Goal: Task Accomplishment & Management: Complete application form

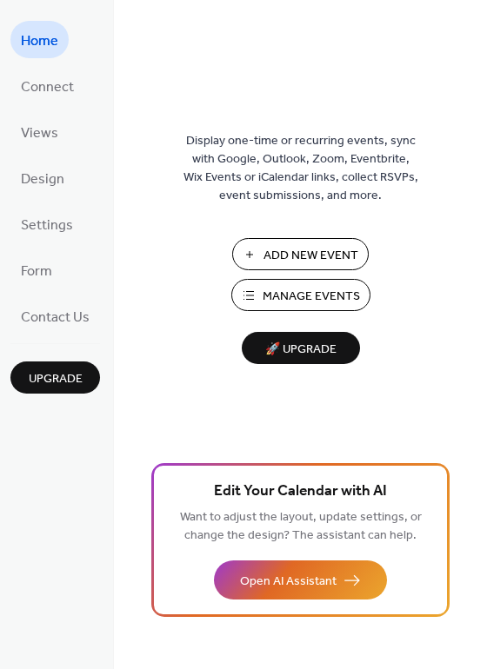
click at [276, 292] on span "Manage Events" at bounding box center [310, 297] width 97 height 18
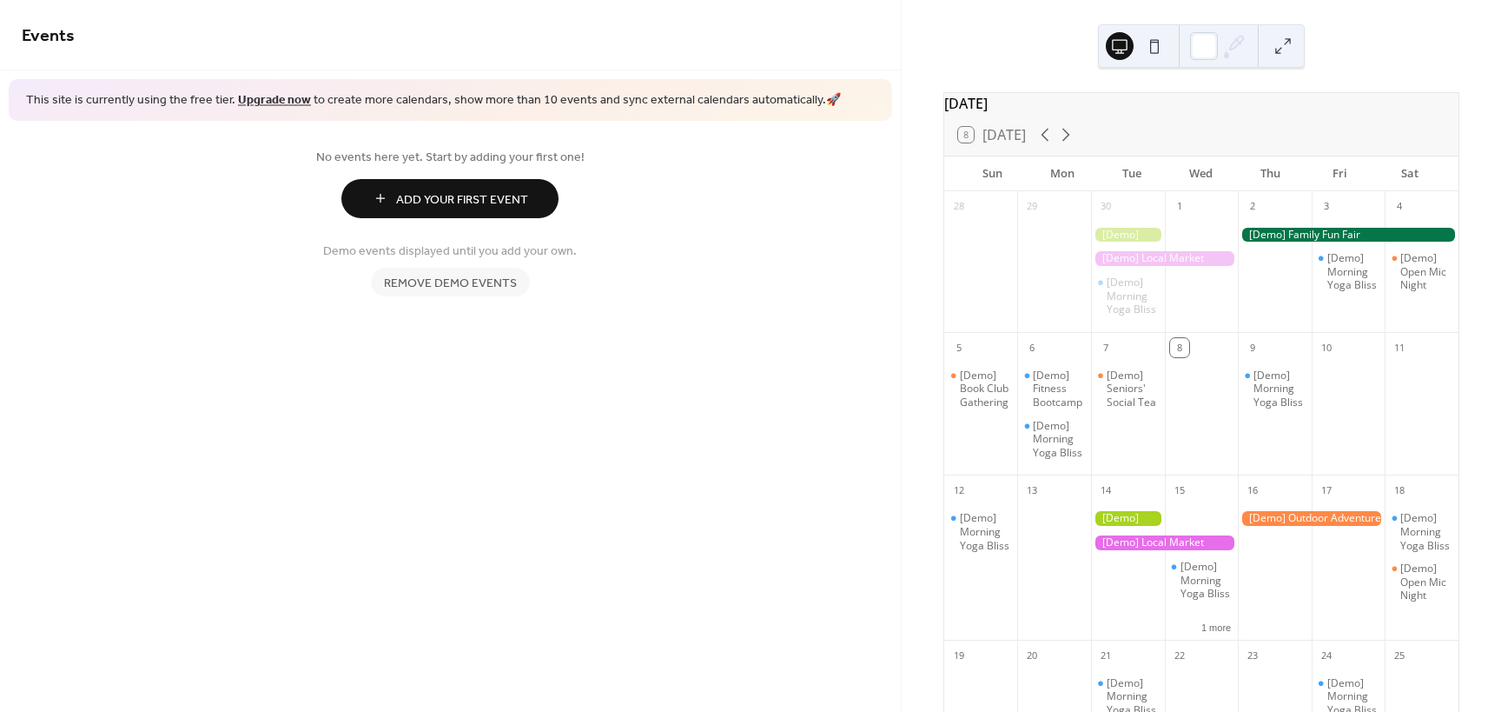
click at [528, 207] on span "Add Your First Event" at bounding box center [462, 199] width 132 height 18
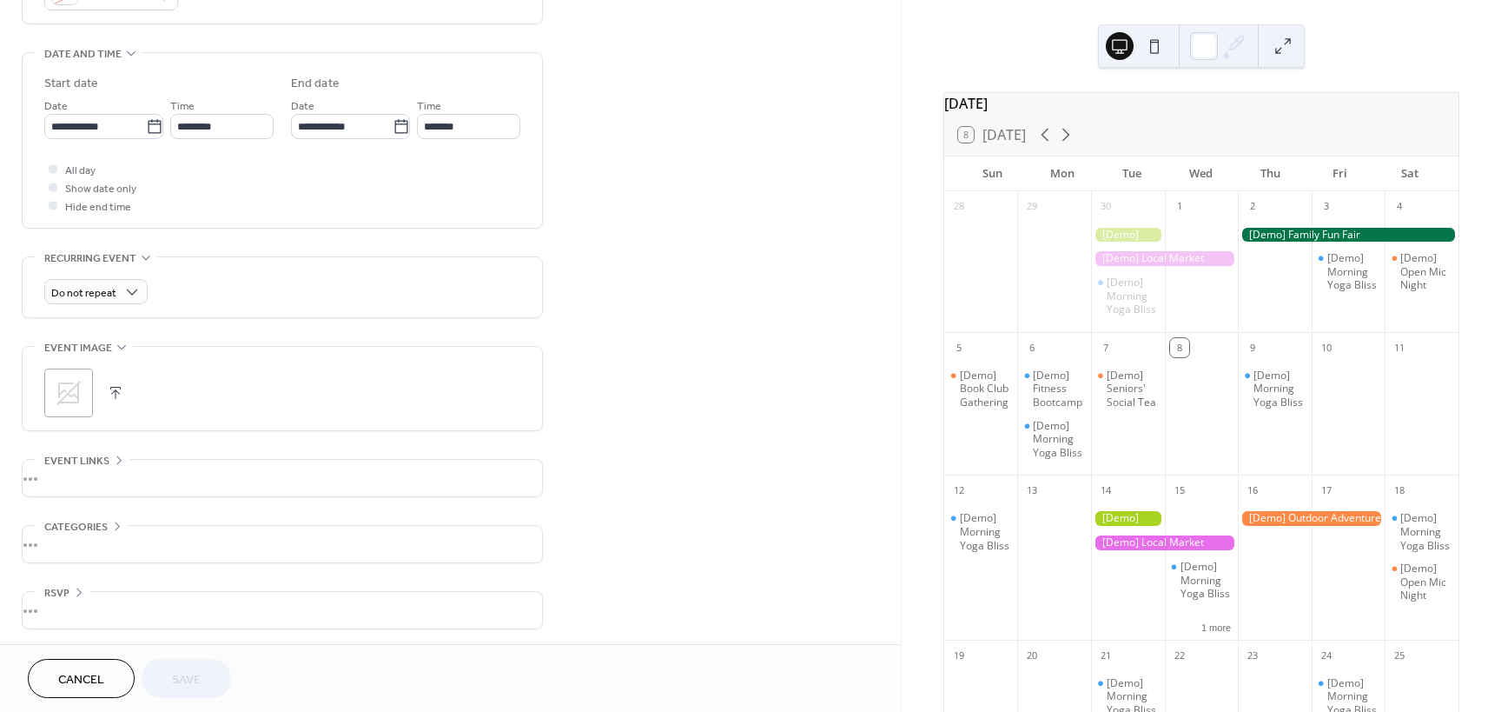
scroll to position [516, 0]
click at [82, 536] on div "•••" at bounding box center [283, 541] width 520 height 36
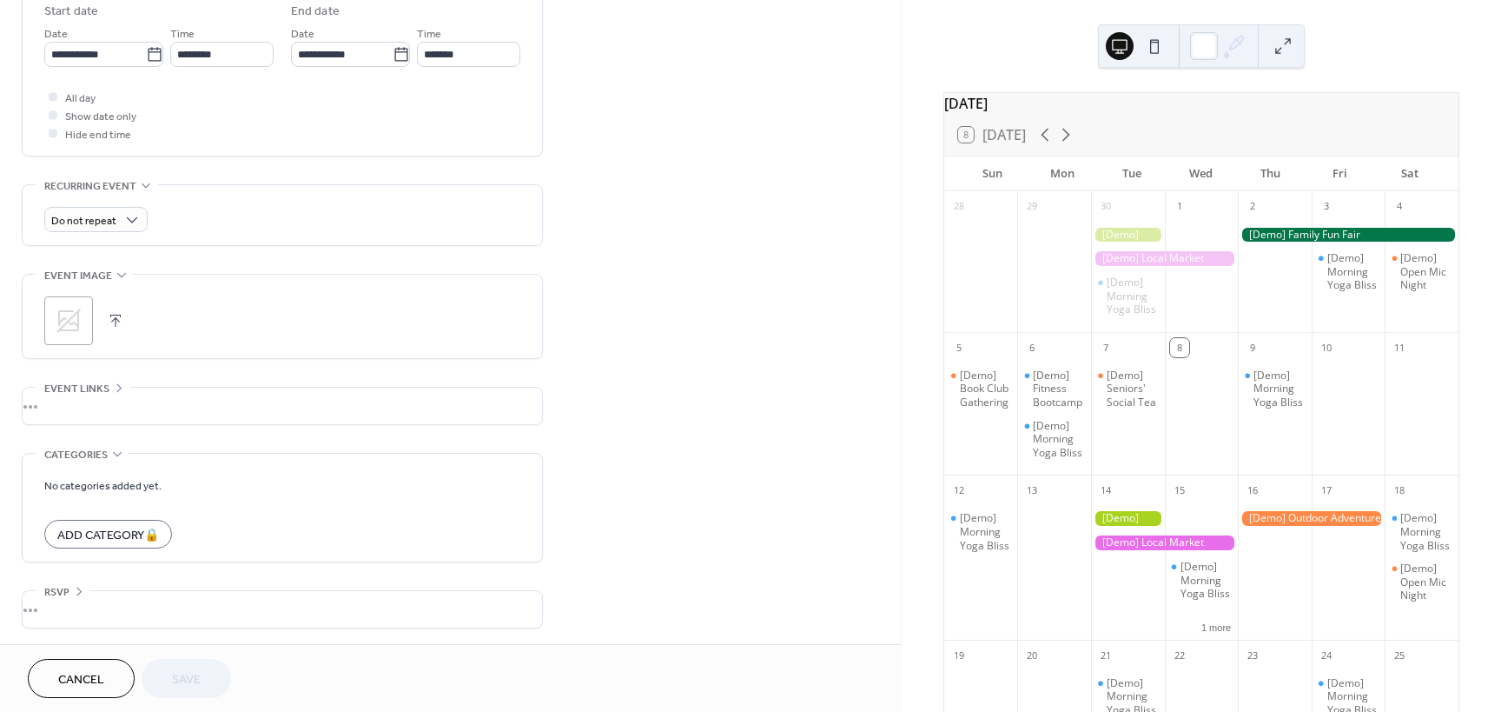
scroll to position [587, 0]
click at [123, 535] on div "Add Category 🔒" at bounding box center [108, 532] width 128 height 29
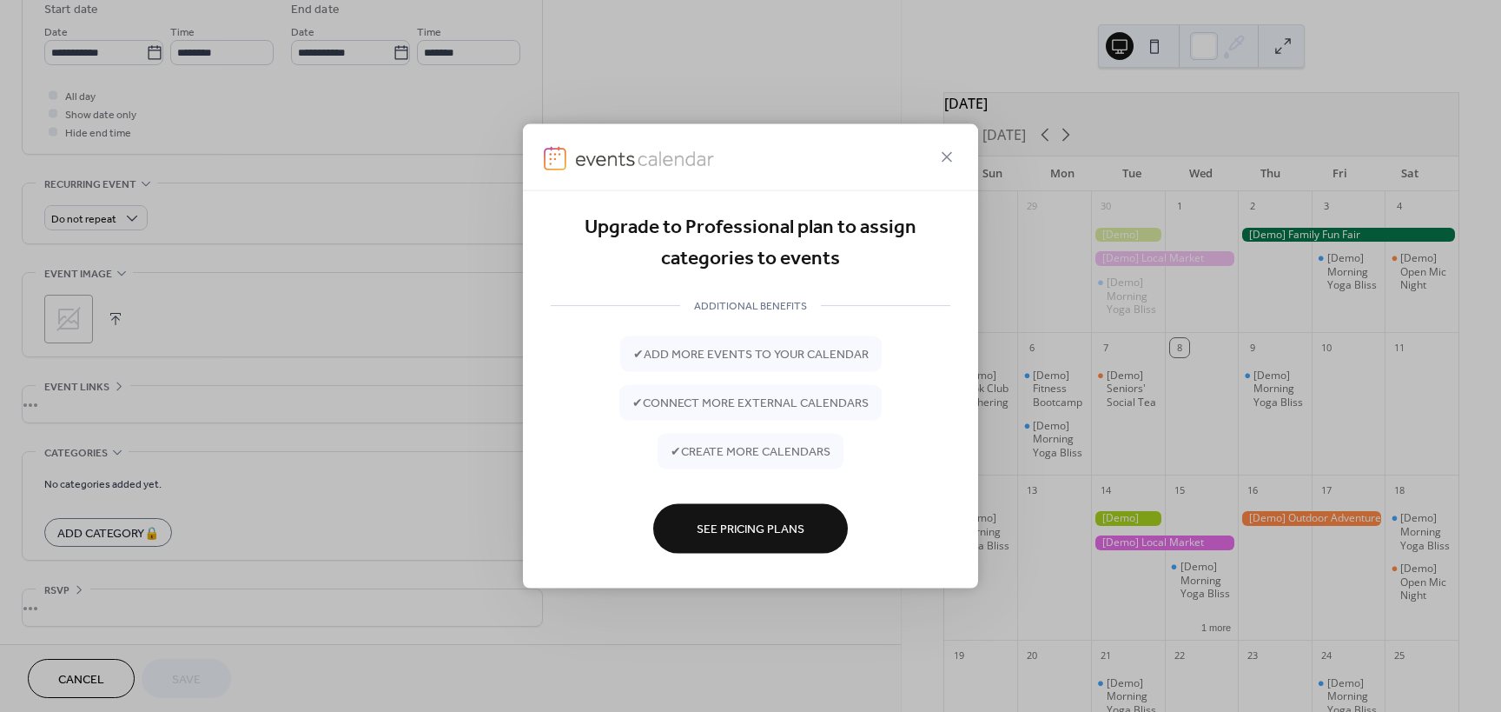
click at [782, 534] on span "See Pricing Plans" at bounding box center [751, 529] width 108 height 18
